Goal: Task Accomplishment & Management: Complete application form

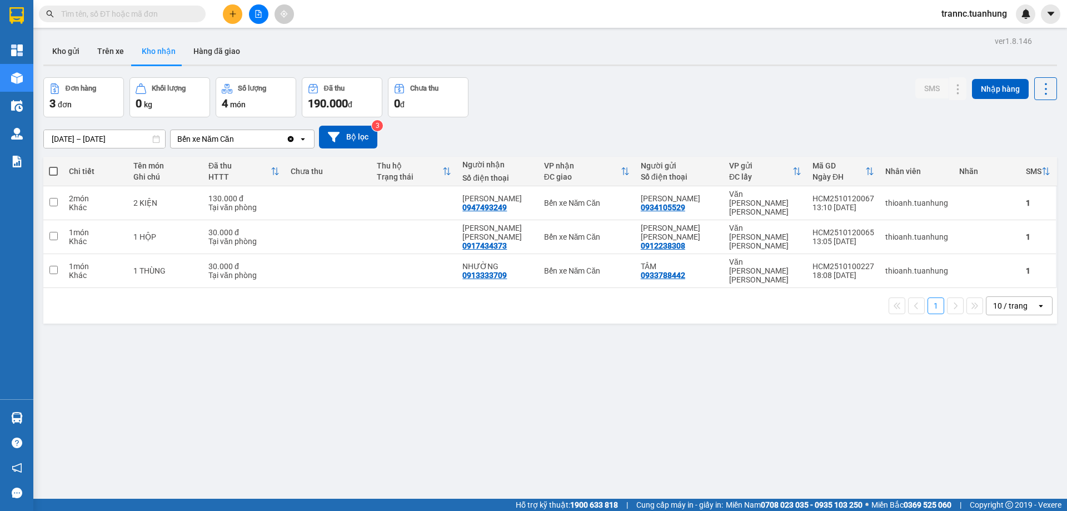
click at [180, 13] on input "text" at bounding box center [126, 14] width 131 height 12
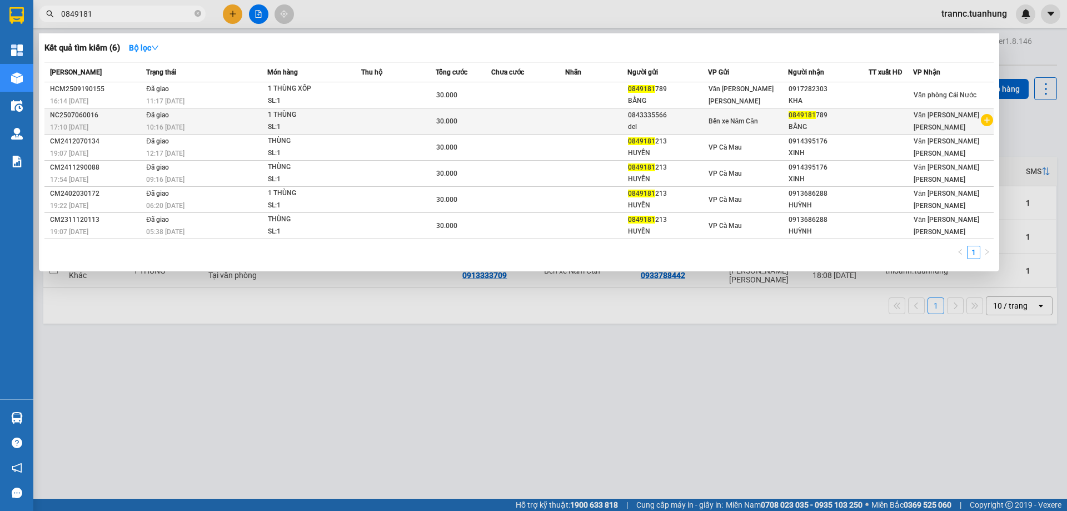
type input "0849181"
click at [988, 121] on icon "plus-circle" at bounding box center [987, 120] width 12 height 12
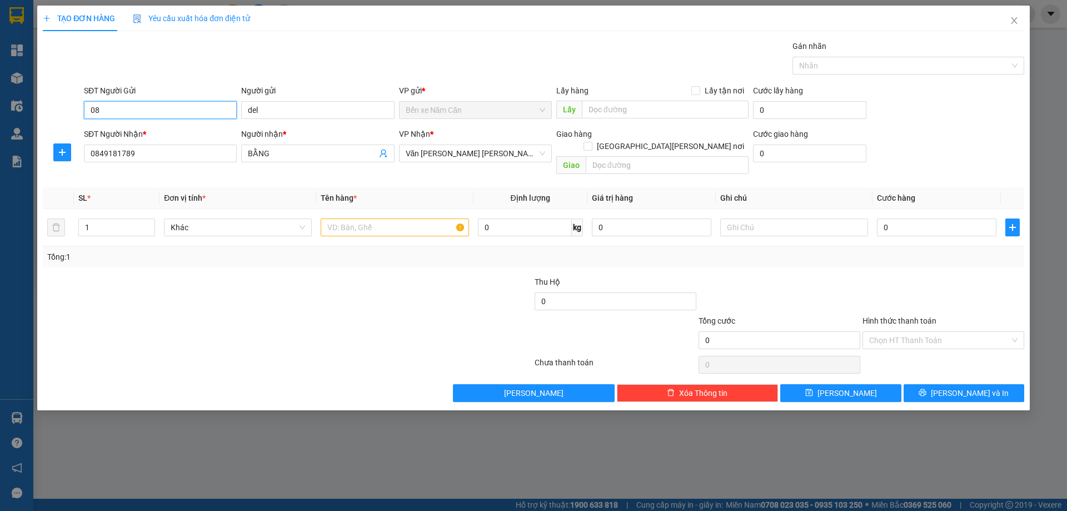
type input "0"
drag, startPoint x: 164, startPoint y: 131, endPoint x: 208, endPoint y: 132, distance: 44.5
click at [163, 132] on div "0843335566 - DEL" at bounding box center [161, 132] width 140 height 12
type input "0843335566"
type input "DEL"
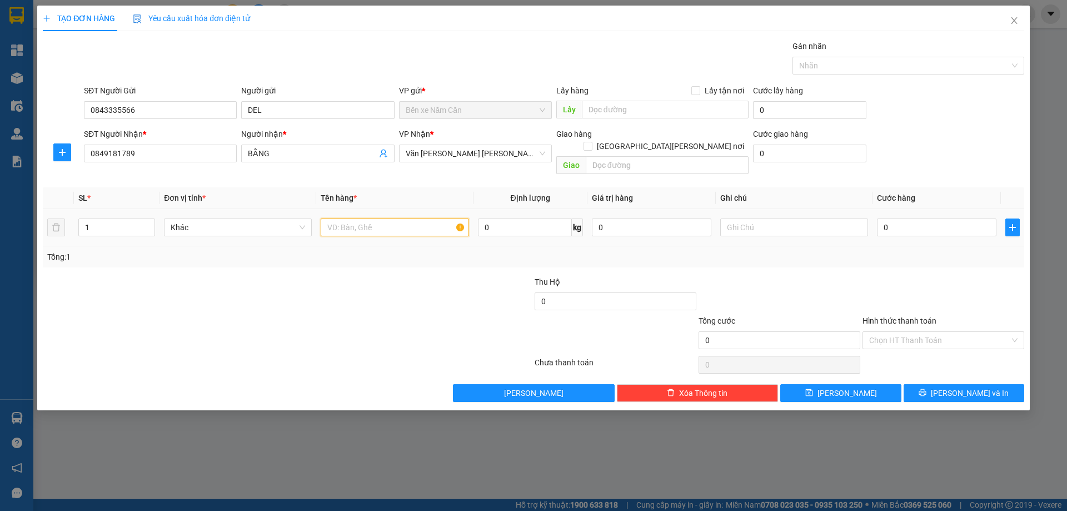
click at [353, 218] on input "text" at bounding box center [395, 227] width 148 height 18
type input "1 THÙNG"
click at [918, 218] on input "0" at bounding box center [937, 227] width 120 height 18
type input "4"
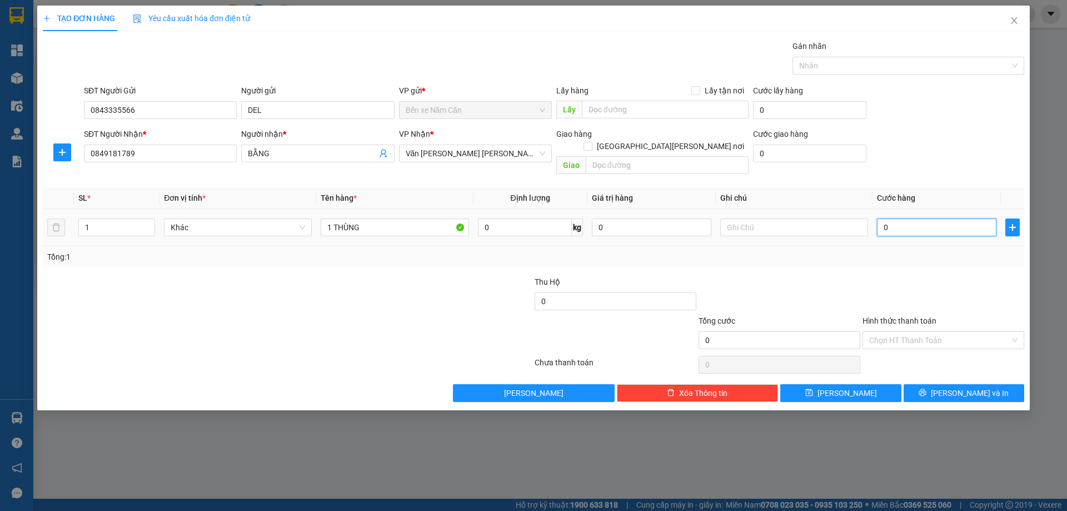
type input "4"
type input "40"
type input "40.000"
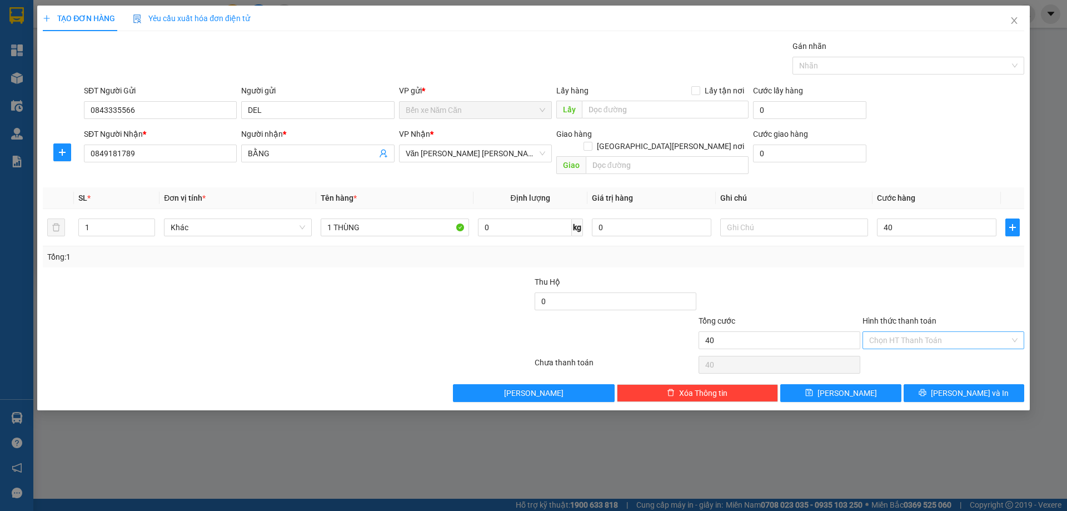
type input "40.000"
click at [925, 332] on input "Hình thức thanh toán" at bounding box center [939, 340] width 141 height 17
click at [909, 351] on div "Tại văn phòng" at bounding box center [943, 350] width 148 height 12
type input "0"
click at [1015, 332] on span "Tại văn phòng" at bounding box center [943, 340] width 148 height 17
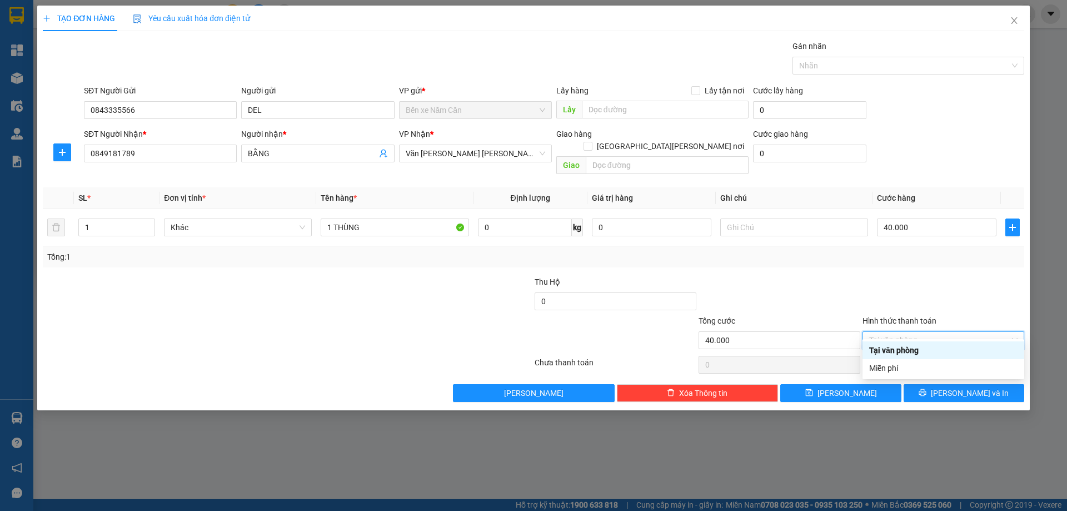
click at [974, 283] on div at bounding box center [944, 295] width 164 height 39
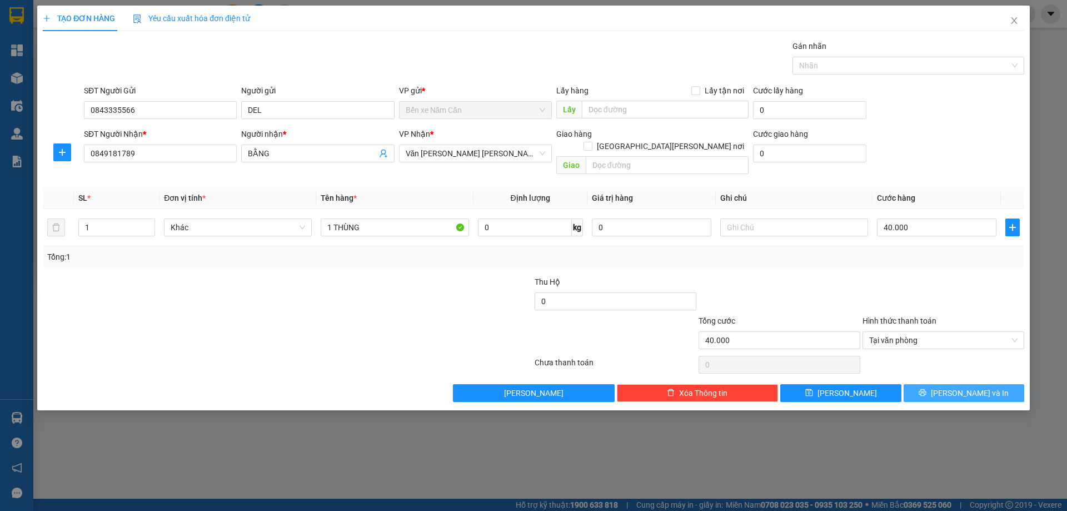
click at [975, 387] on span "[PERSON_NAME] và In" at bounding box center [970, 393] width 78 height 12
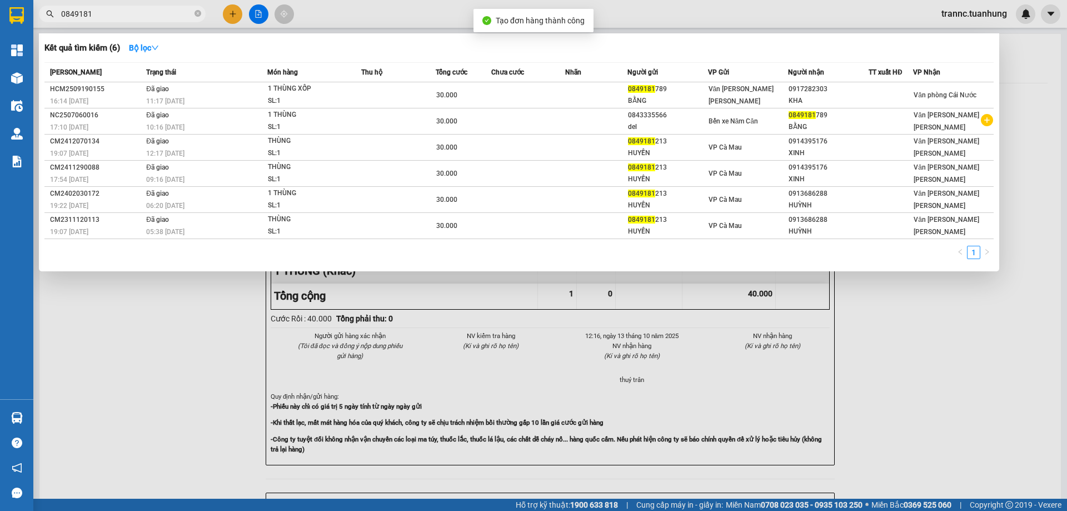
click at [980, 387] on div at bounding box center [533, 255] width 1067 height 511
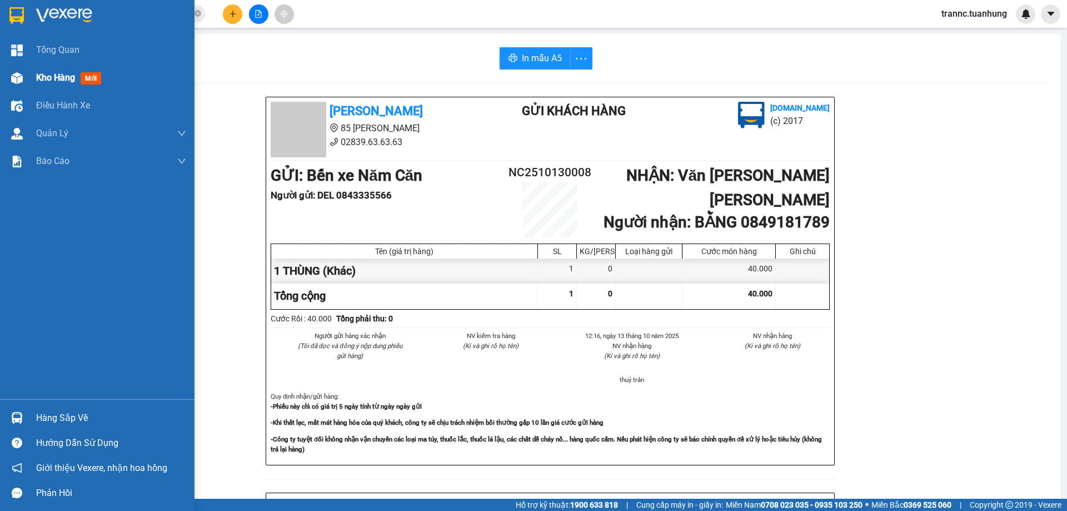
click at [43, 80] on span "Kho hàng" at bounding box center [55, 77] width 39 height 11
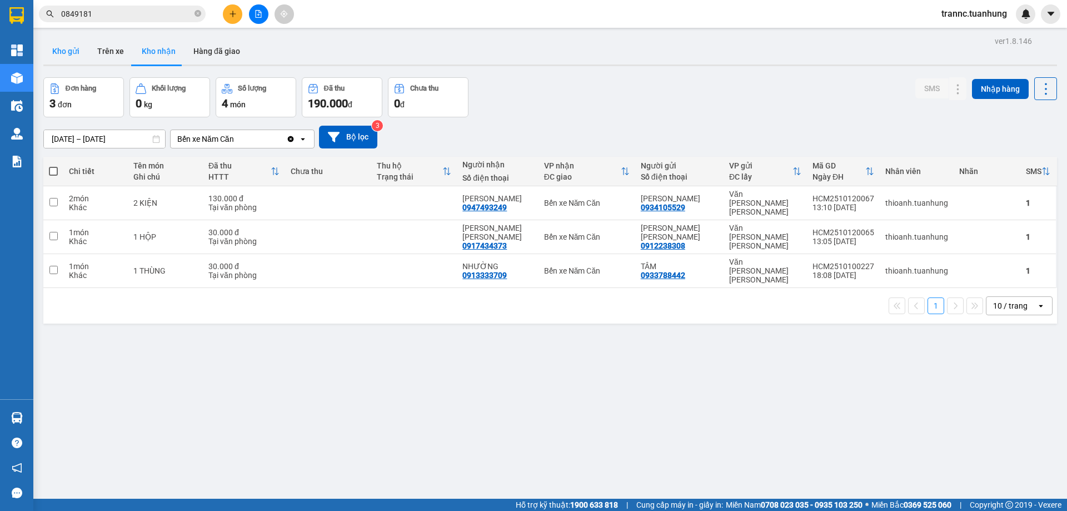
click at [71, 58] on button "Kho gửi" at bounding box center [65, 51] width 45 height 27
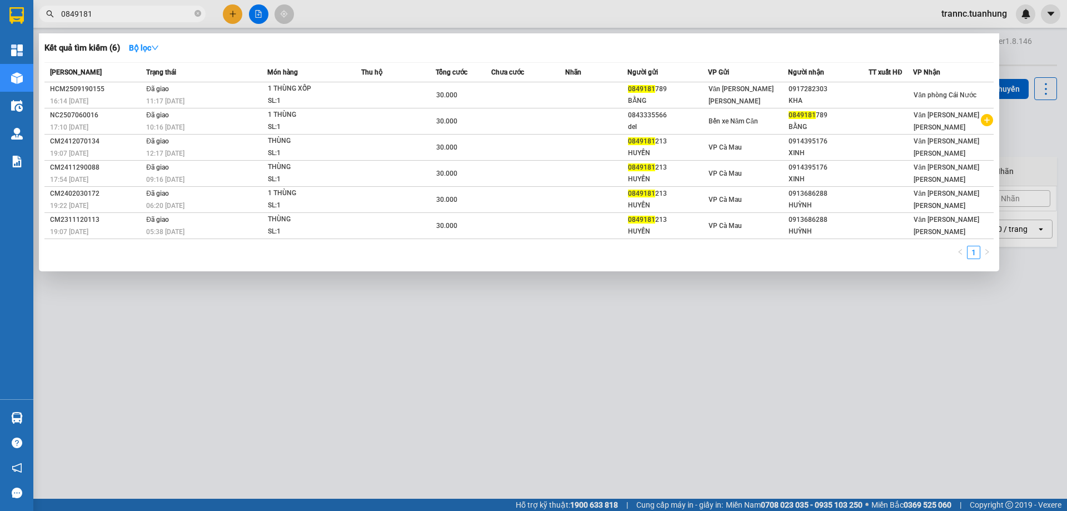
drag, startPoint x: 199, startPoint y: 9, endPoint x: 190, endPoint y: 11, distance: 9.2
click at [196, 9] on span at bounding box center [198, 14] width 7 height 11
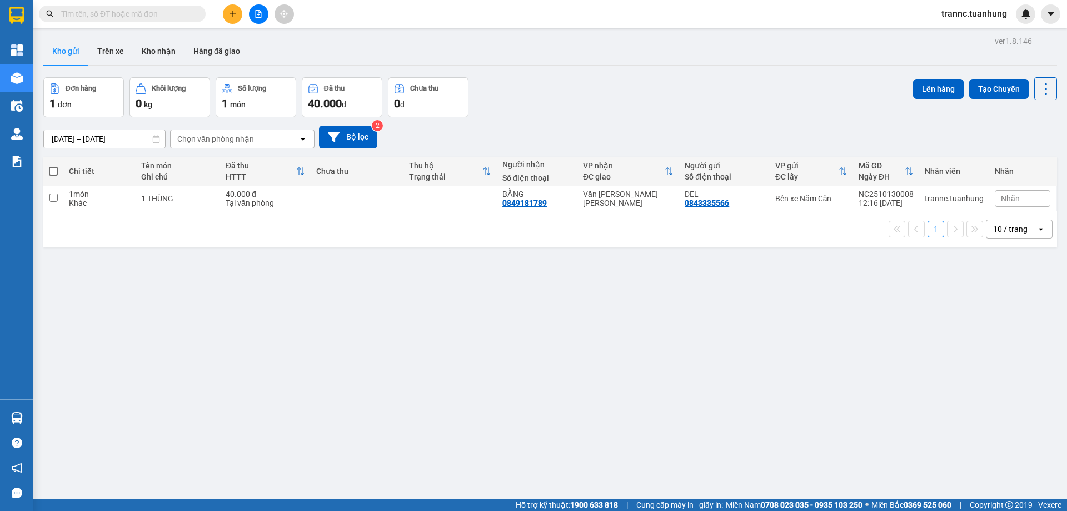
click at [183, 11] on input "text" at bounding box center [126, 14] width 131 height 12
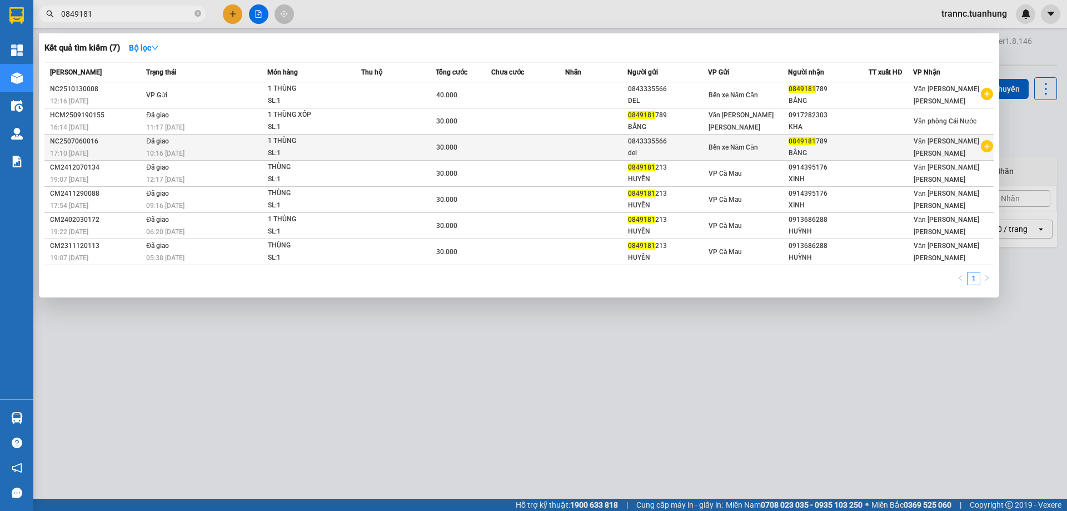
type input "0849181"
click at [988, 145] on icon "plus-circle" at bounding box center [987, 146] width 12 height 12
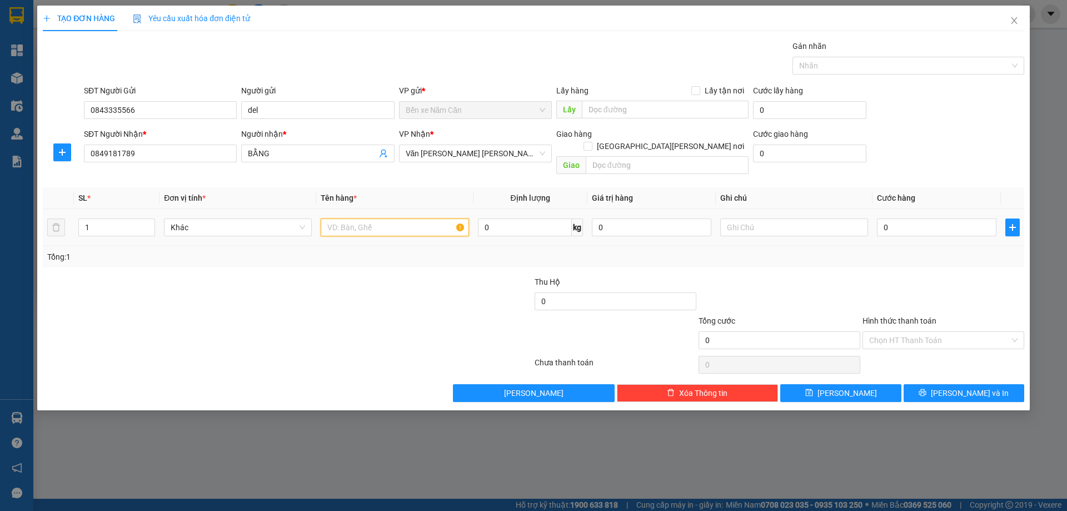
click at [352, 218] on input "text" at bounding box center [395, 227] width 148 height 18
type input "1 THÙN"
click at [907, 221] on input "0" at bounding box center [937, 227] width 120 height 18
type input "4"
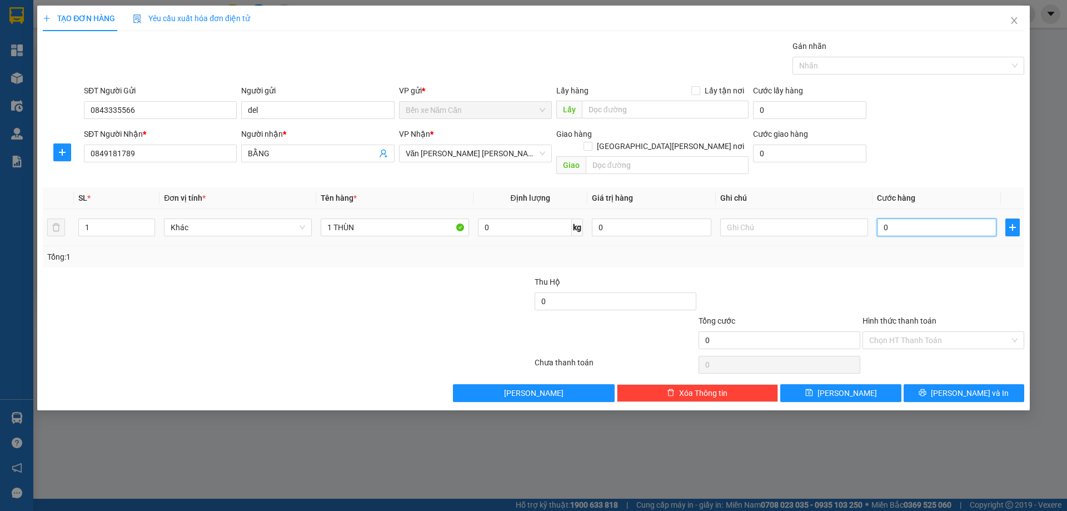
type input "4"
type input "40"
type input "40.000"
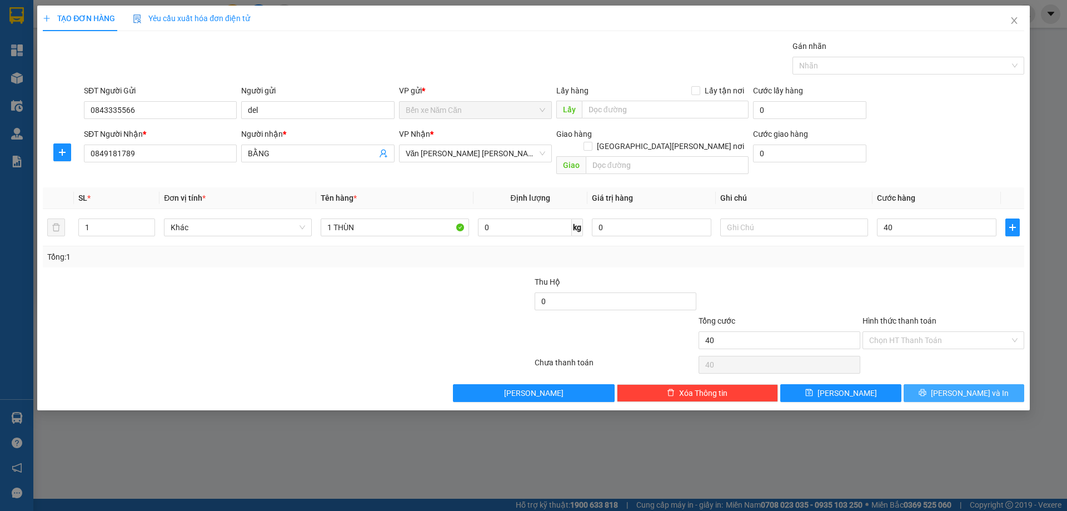
type input "40.000"
click at [933, 386] on button "[PERSON_NAME] và In" at bounding box center [964, 393] width 121 height 18
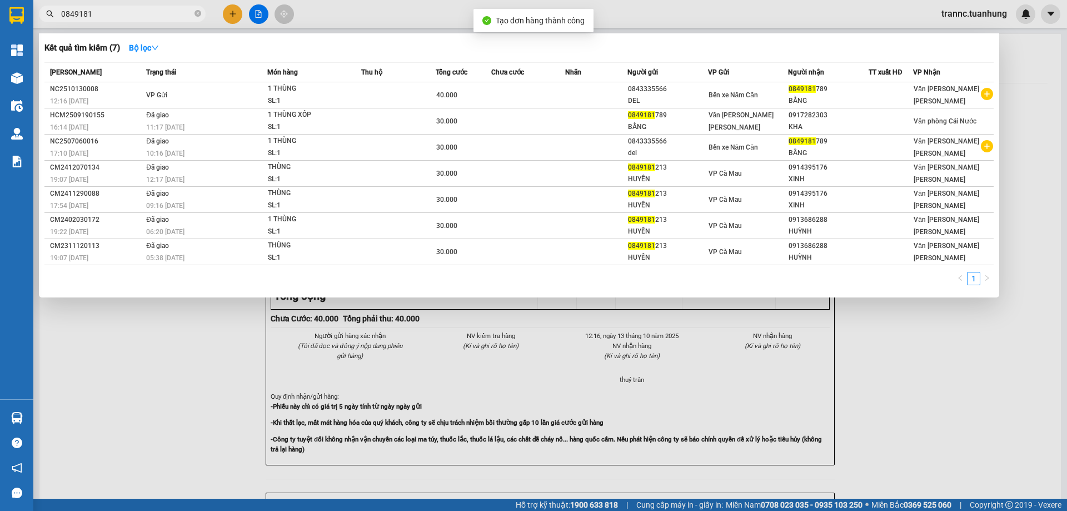
click at [944, 410] on div at bounding box center [533, 255] width 1067 height 511
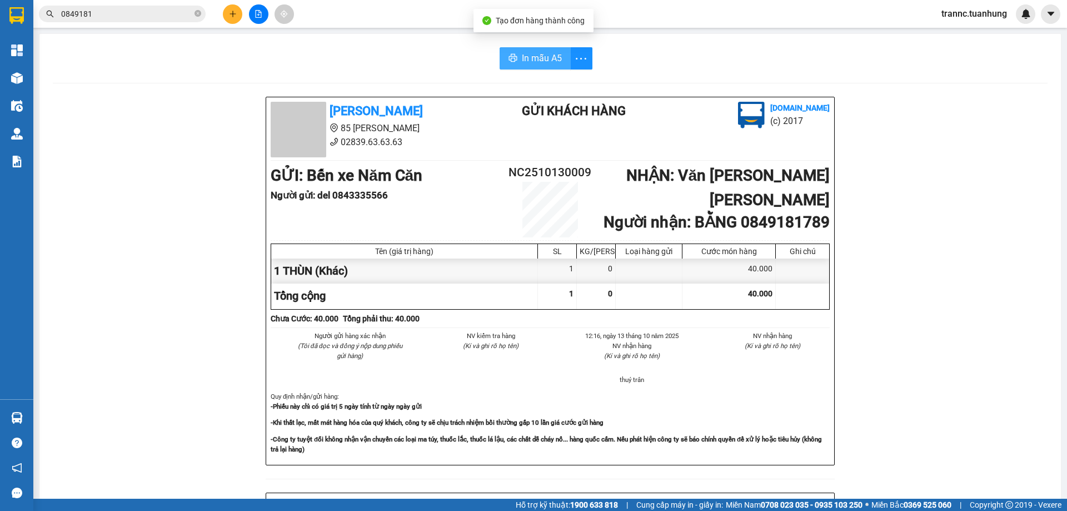
click at [527, 63] on span "In mẫu A5" at bounding box center [542, 58] width 40 height 14
click at [398, 66] on div "In mẫu A5" at bounding box center [550, 58] width 995 height 22
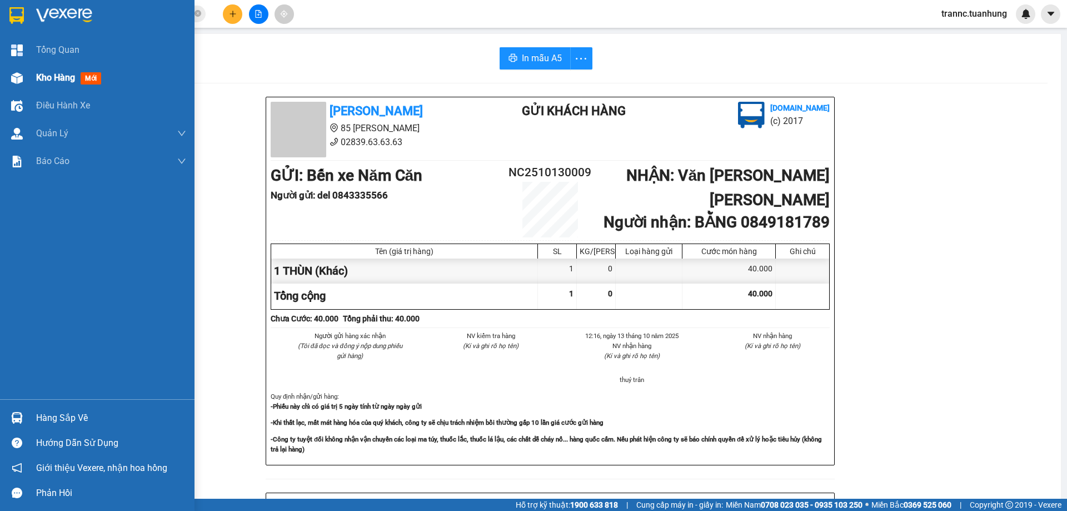
click at [48, 76] on span "Kho hàng" at bounding box center [55, 77] width 39 height 11
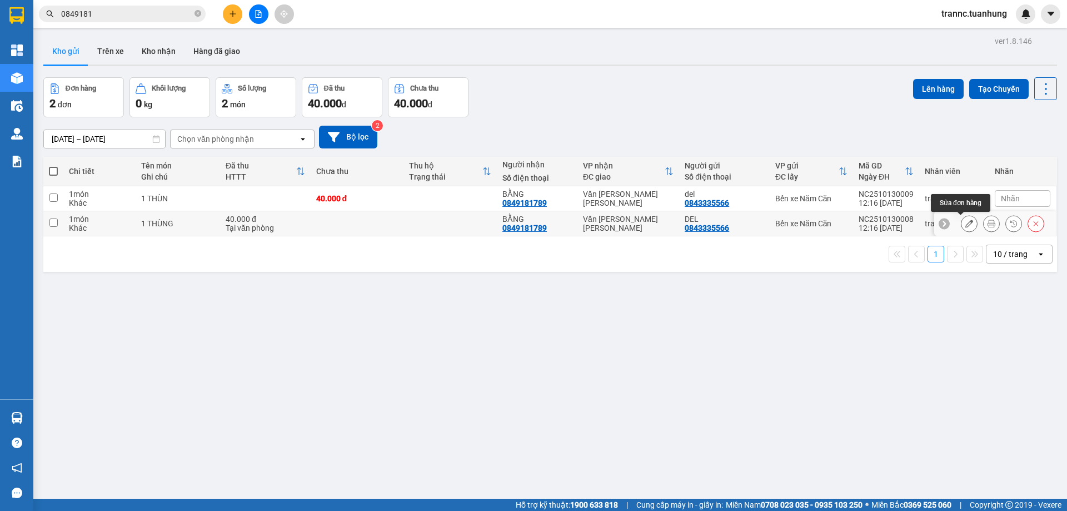
click at [965, 221] on icon at bounding box center [969, 224] width 8 height 8
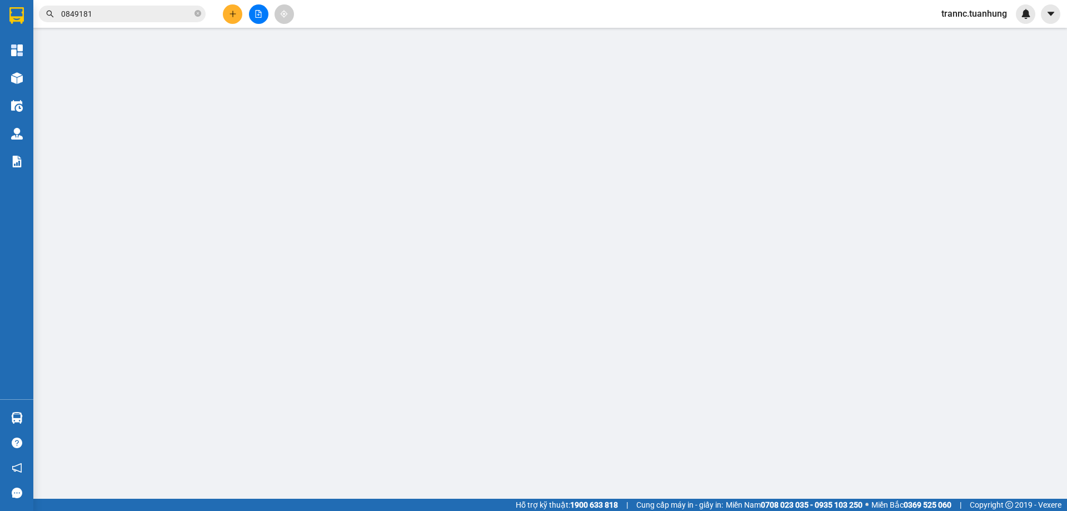
type input "0843335566"
type input "0849181789"
type input "40.000"
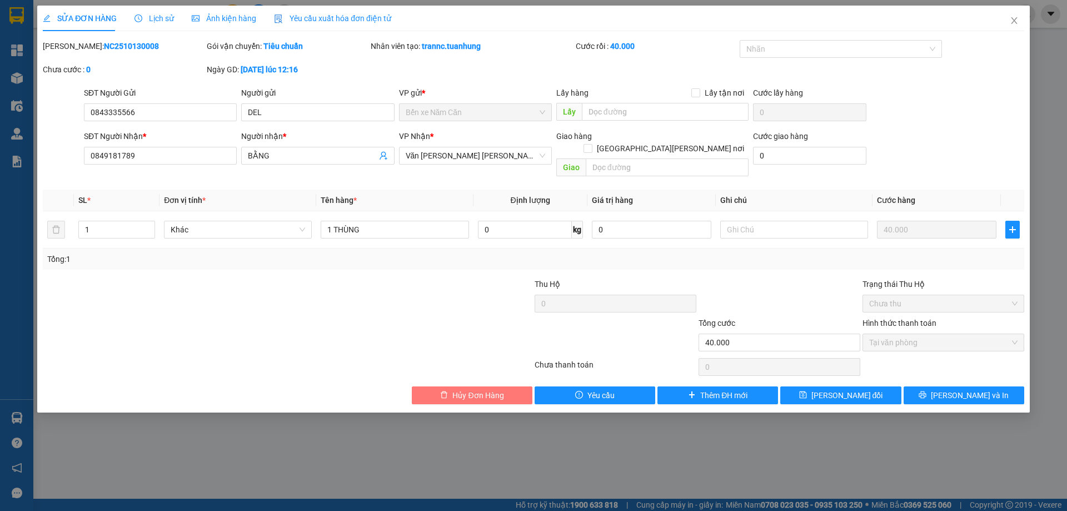
click at [475, 389] on span "Hủy Đơn Hàng" at bounding box center [477, 395] width 51 height 12
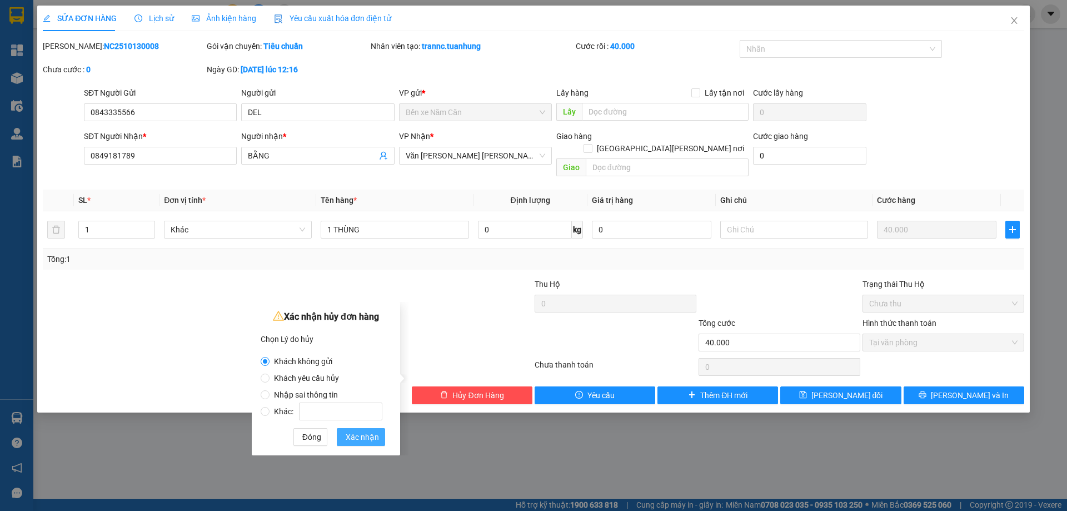
click at [375, 434] on span "Xác nhận" at bounding box center [362, 437] width 33 height 12
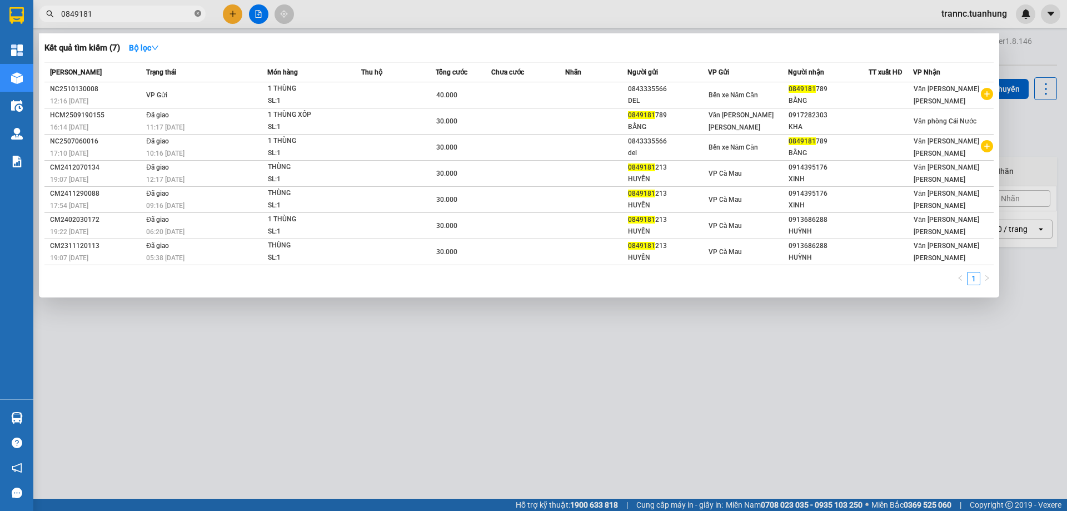
click at [197, 12] on icon "close-circle" at bounding box center [198, 13] width 7 height 7
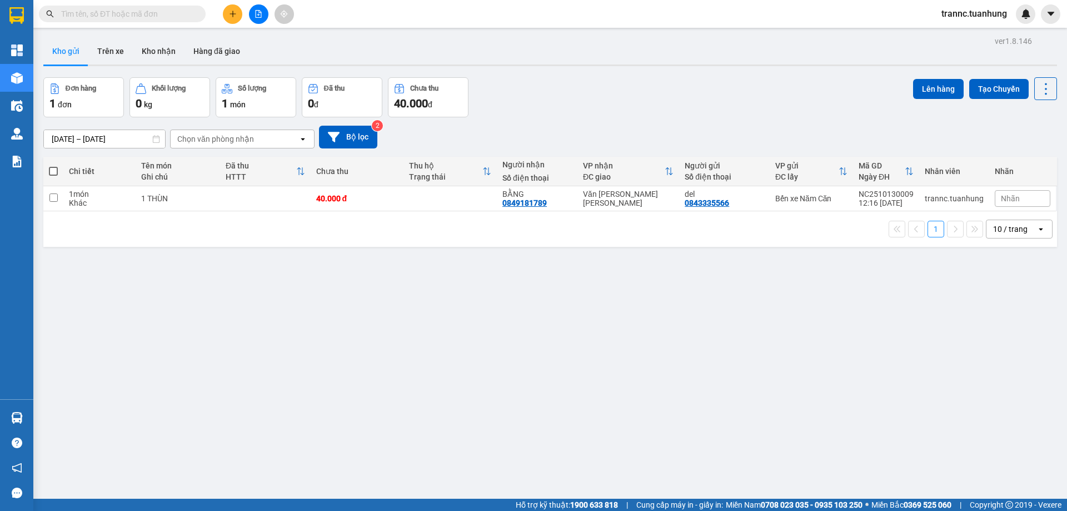
click at [193, 13] on span at bounding box center [122, 14] width 167 height 17
click at [158, 12] on input "text" at bounding box center [126, 14] width 131 height 12
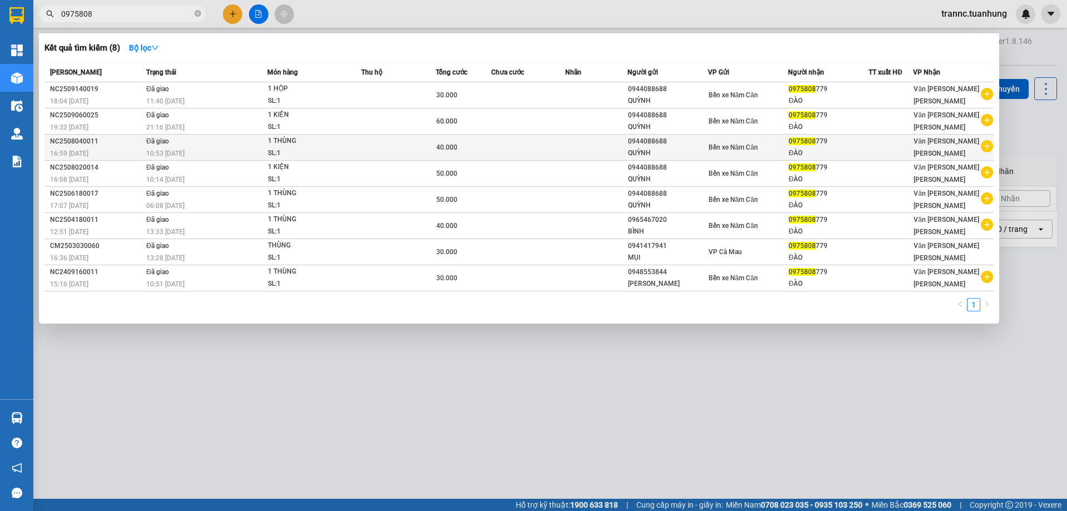
type input "0975808"
click at [987, 150] on icon "plus-circle" at bounding box center [987, 146] width 12 height 12
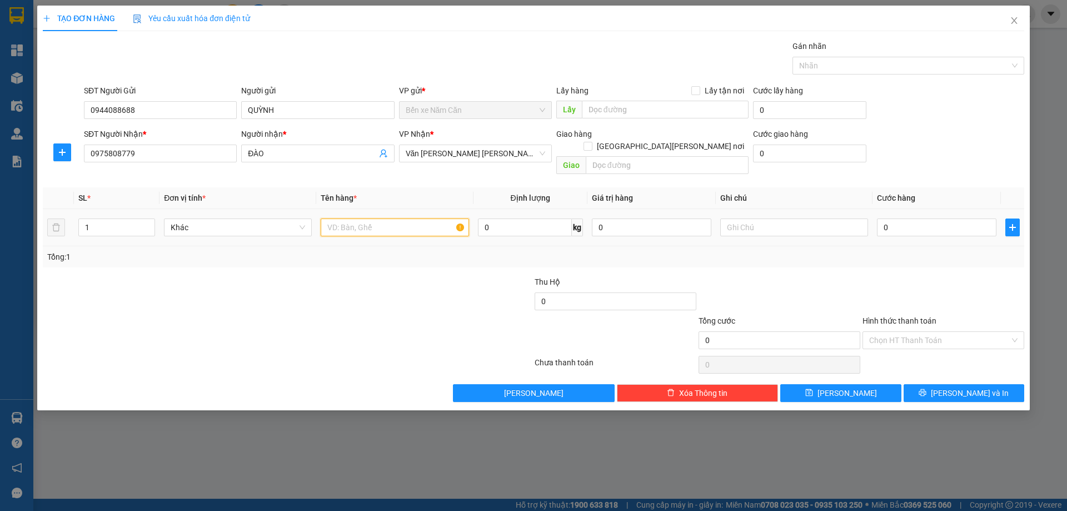
click at [364, 218] on input "text" at bounding box center [395, 227] width 148 height 18
type input "1 THÙNG"
click at [930, 218] on input "0" at bounding box center [937, 227] width 120 height 18
type input "4"
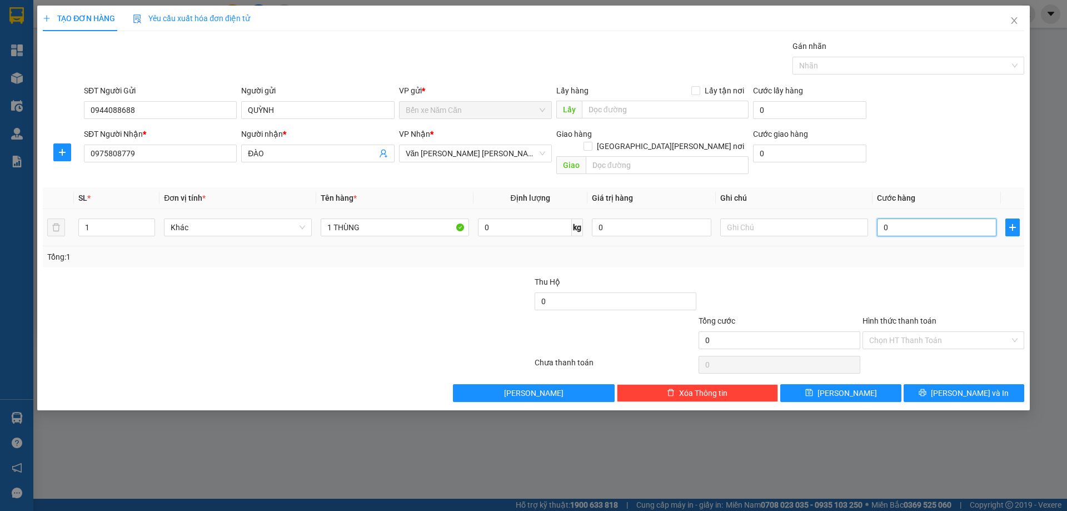
type input "4"
type input "40"
type input "40.000"
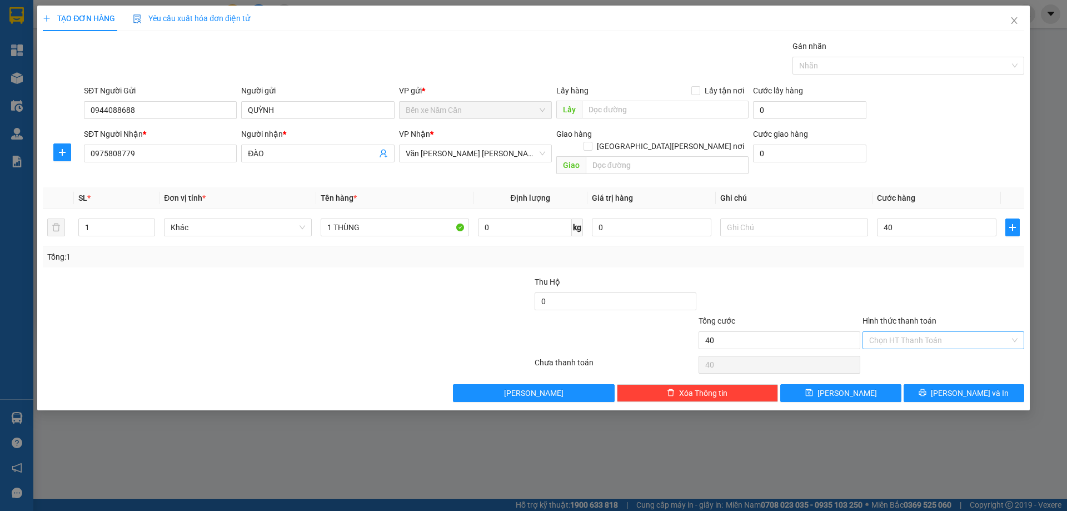
type input "40.000"
click at [900, 332] on input "Hình thức thanh toán" at bounding box center [939, 340] width 141 height 17
click at [896, 350] on div "Tại văn phòng" at bounding box center [943, 350] width 148 height 12
type input "0"
click at [915, 384] on button "[PERSON_NAME] và In" at bounding box center [964, 393] width 121 height 18
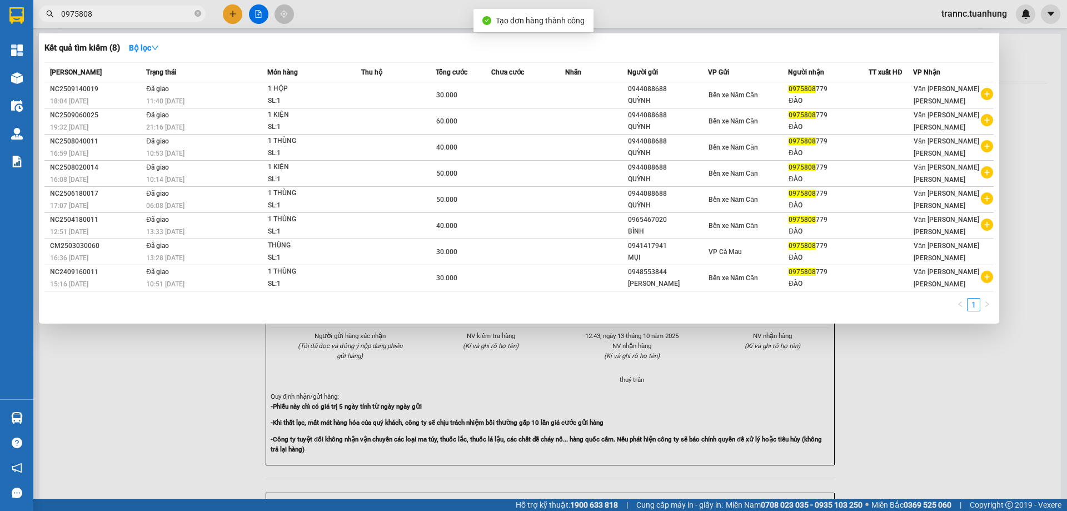
drag, startPoint x: 974, startPoint y: 497, endPoint x: 628, endPoint y: 195, distance: 459.4
click at [966, 491] on div at bounding box center [533, 255] width 1067 height 511
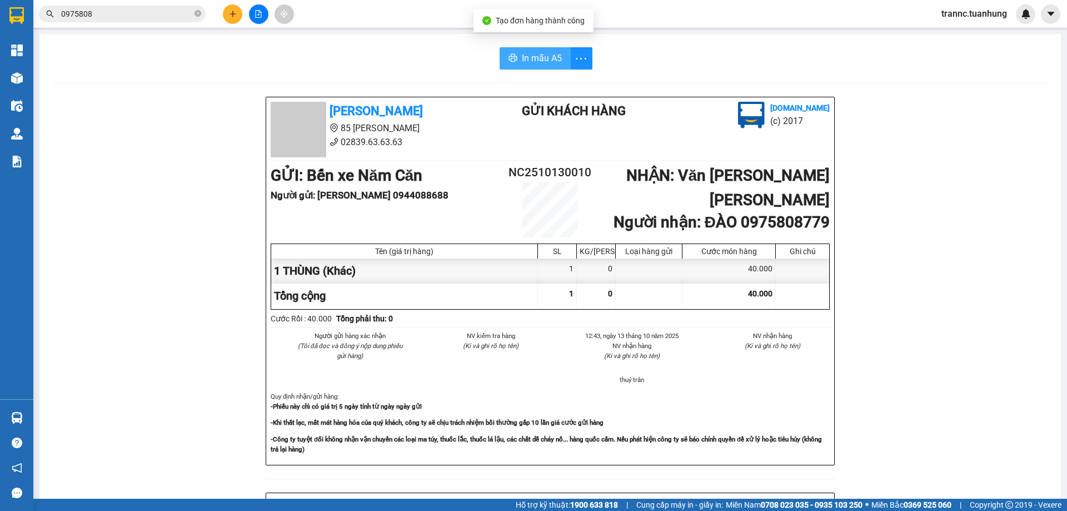
click at [512, 56] on icon "printer" at bounding box center [513, 57] width 9 height 9
